Goal: Book appointment/travel/reservation

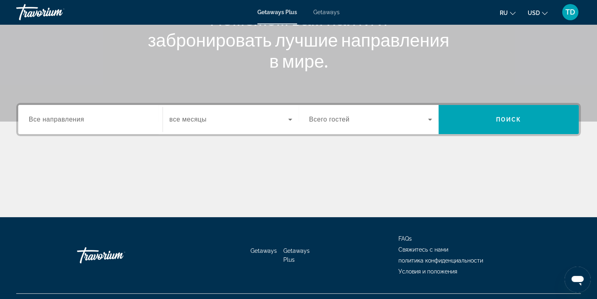
click at [83, 116] on span "Все направления" at bounding box center [57, 119] width 56 height 7
click at [83, 116] on input "Destination Все направления" at bounding box center [90, 120] width 123 height 10
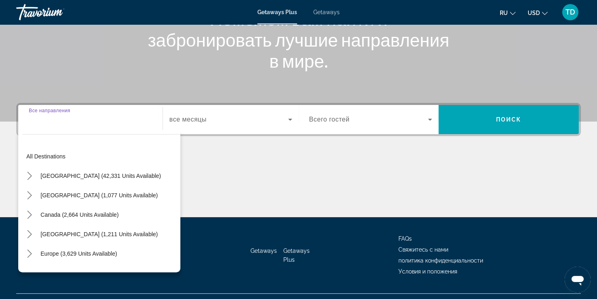
scroll to position [139, 0]
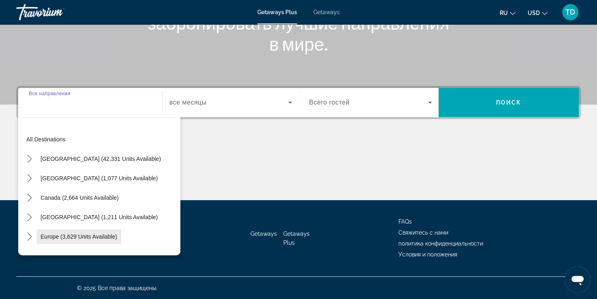
click at [109, 240] on span "Select destination: Europe (3,629 units available)" at bounding box center [78, 236] width 85 height 19
type input "**********"
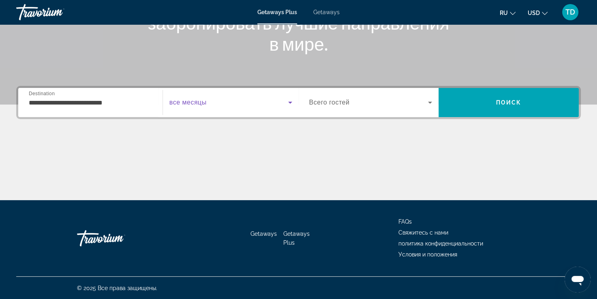
click at [238, 105] on span "Search widget" at bounding box center [228, 103] width 119 height 10
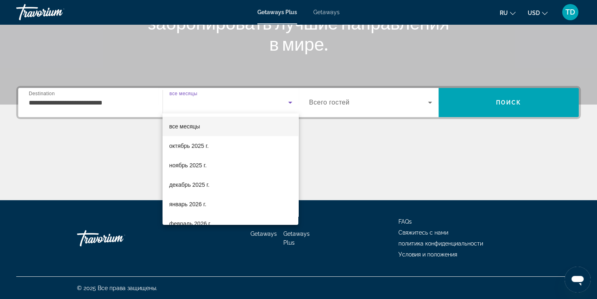
click at [239, 104] on div at bounding box center [298, 149] width 597 height 299
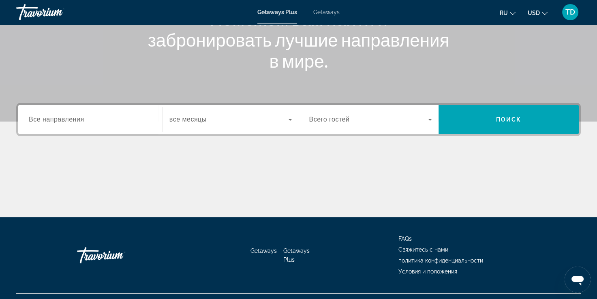
scroll to position [139, 0]
